Goal: Find specific page/section: Find specific page/section

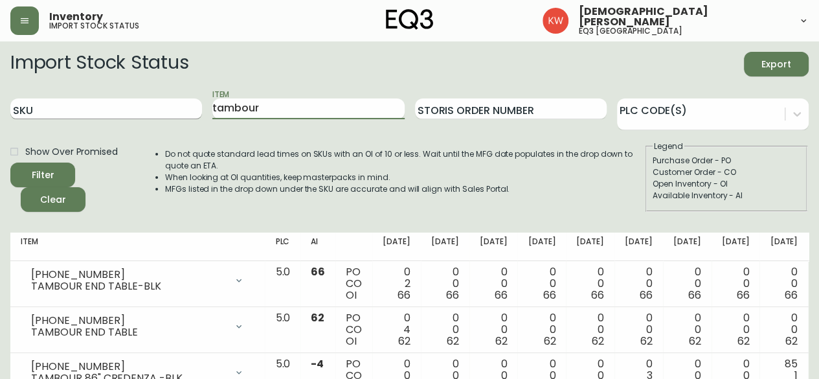
drag, startPoint x: 173, startPoint y: 104, endPoint x: 166, endPoint y: 102, distance: 7.2
click at [166, 102] on div "SKU Item tambour Storis Order Number PLC Code(s)" at bounding box center [409, 109] width 798 height 42
click at [10, 163] on button "Filter" at bounding box center [42, 175] width 65 height 25
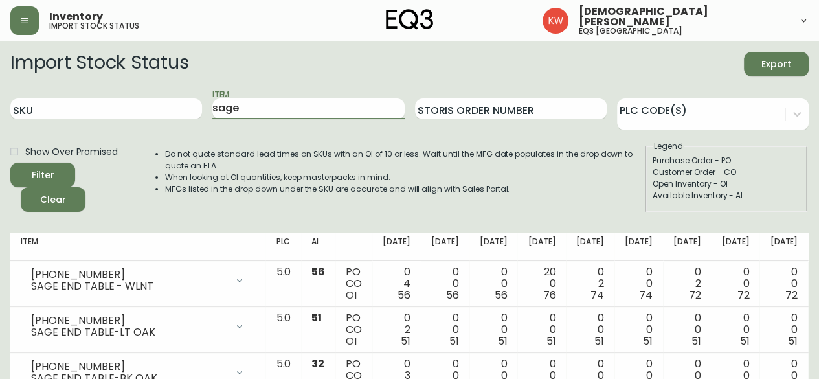
drag, startPoint x: 265, startPoint y: 103, endPoint x: 197, endPoint y: 96, distance: 69.0
click at [197, 96] on div "SKU Item sage Storis Order Number PLC Code(s)" at bounding box center [409, 109] width 798 height 42
type input "louis"
click at [10, 163] on button "Filter" at bounding box center [42, 175] width 65 height 25
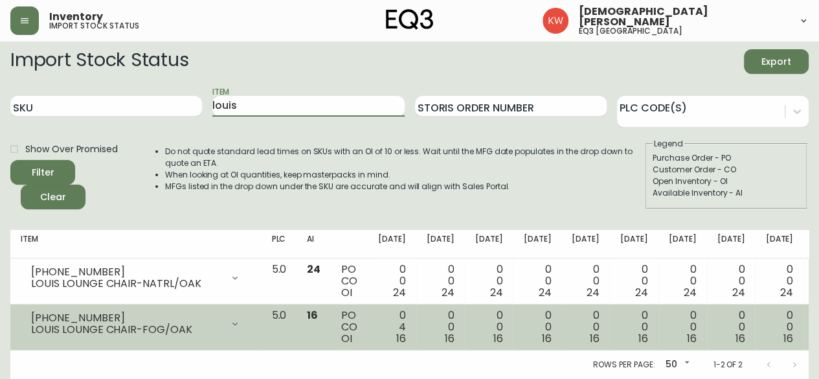
scroll to position [12, 0]
